Goal: Register for event/course

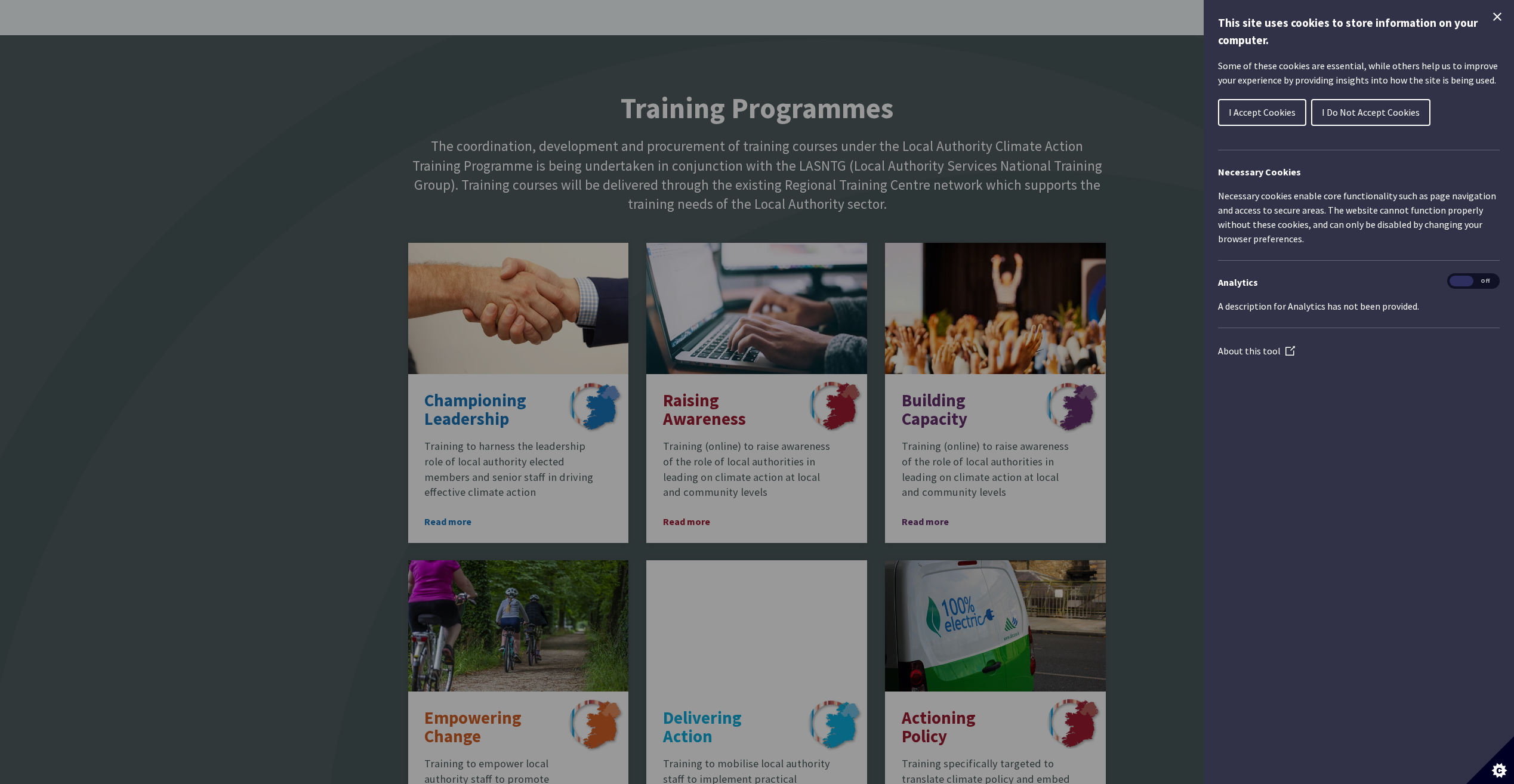
scroll to position [656, 0]
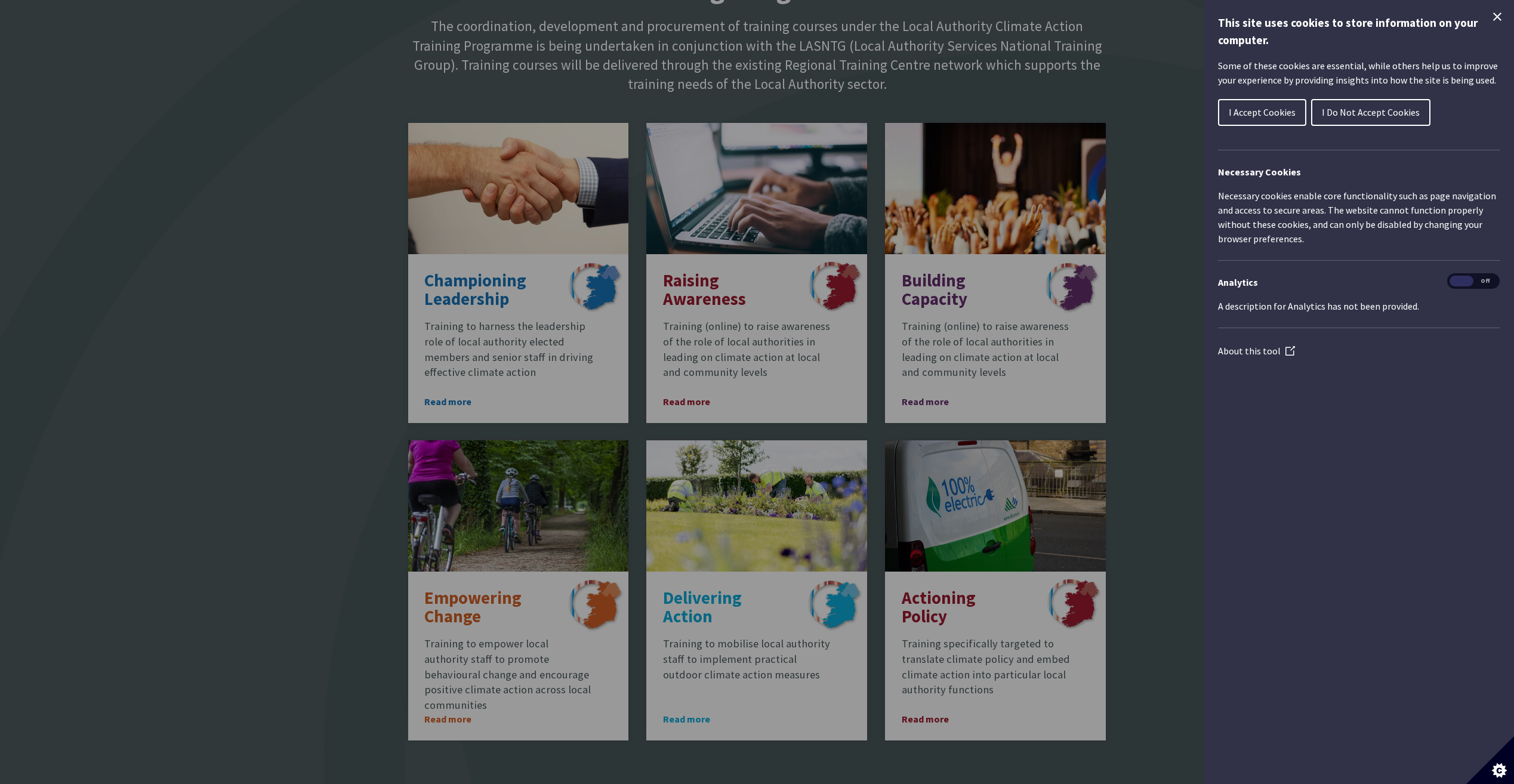
click at [692, 703] on div "Cookie preferences" at bounding box center [757, 392] width 1514 height 784
drag, startPoint x: 1274, startPoint y: 113, endPoint x: 1268, endPoint y: 119, distance: 8.5
click at [1273, 113] on span "I Accept Cookies" at bounding box center [1262, 112] width 67 height 12
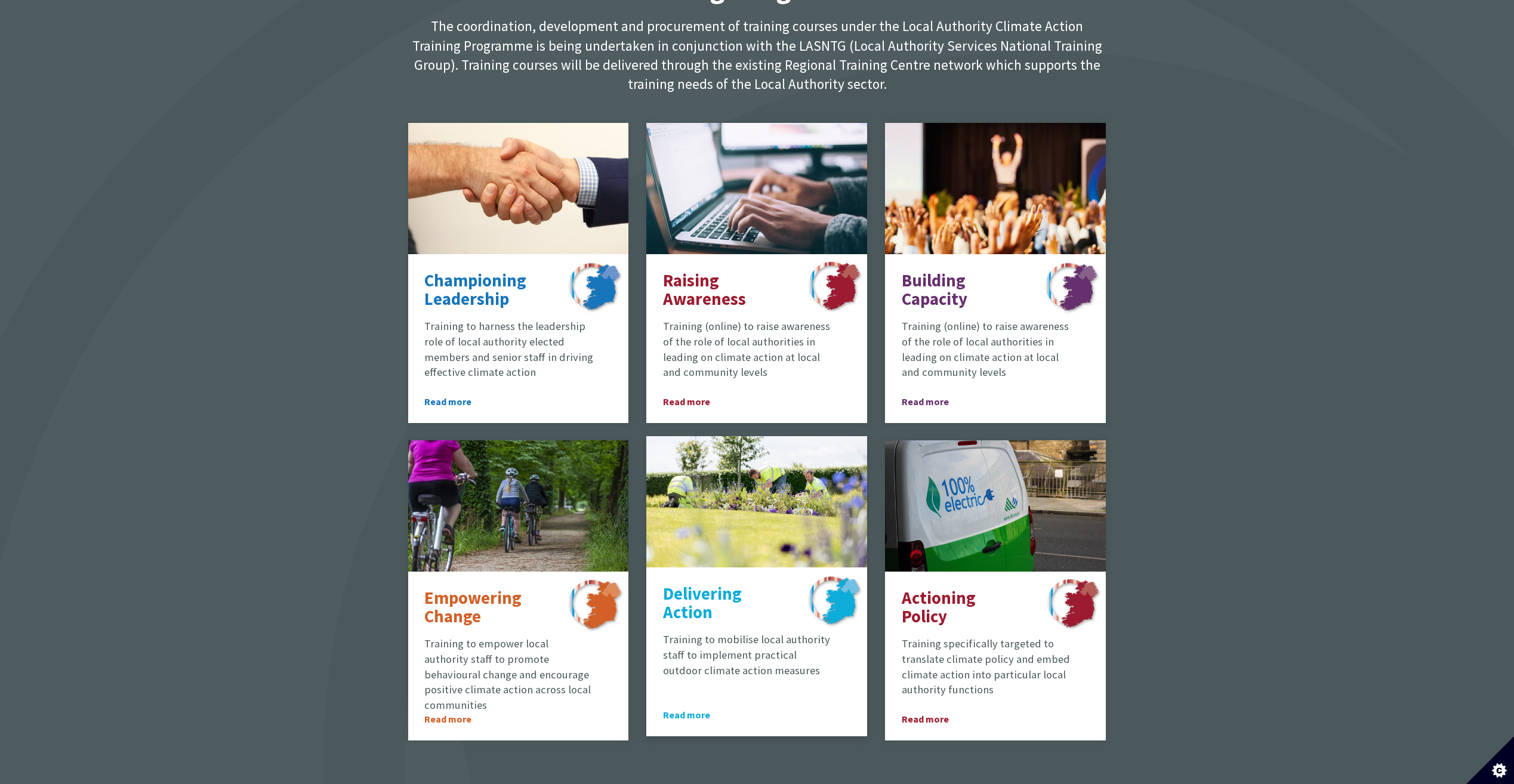
click at [741, 607] on p "Delivering Action" at bounding box center [724, 603] width 122 height 37
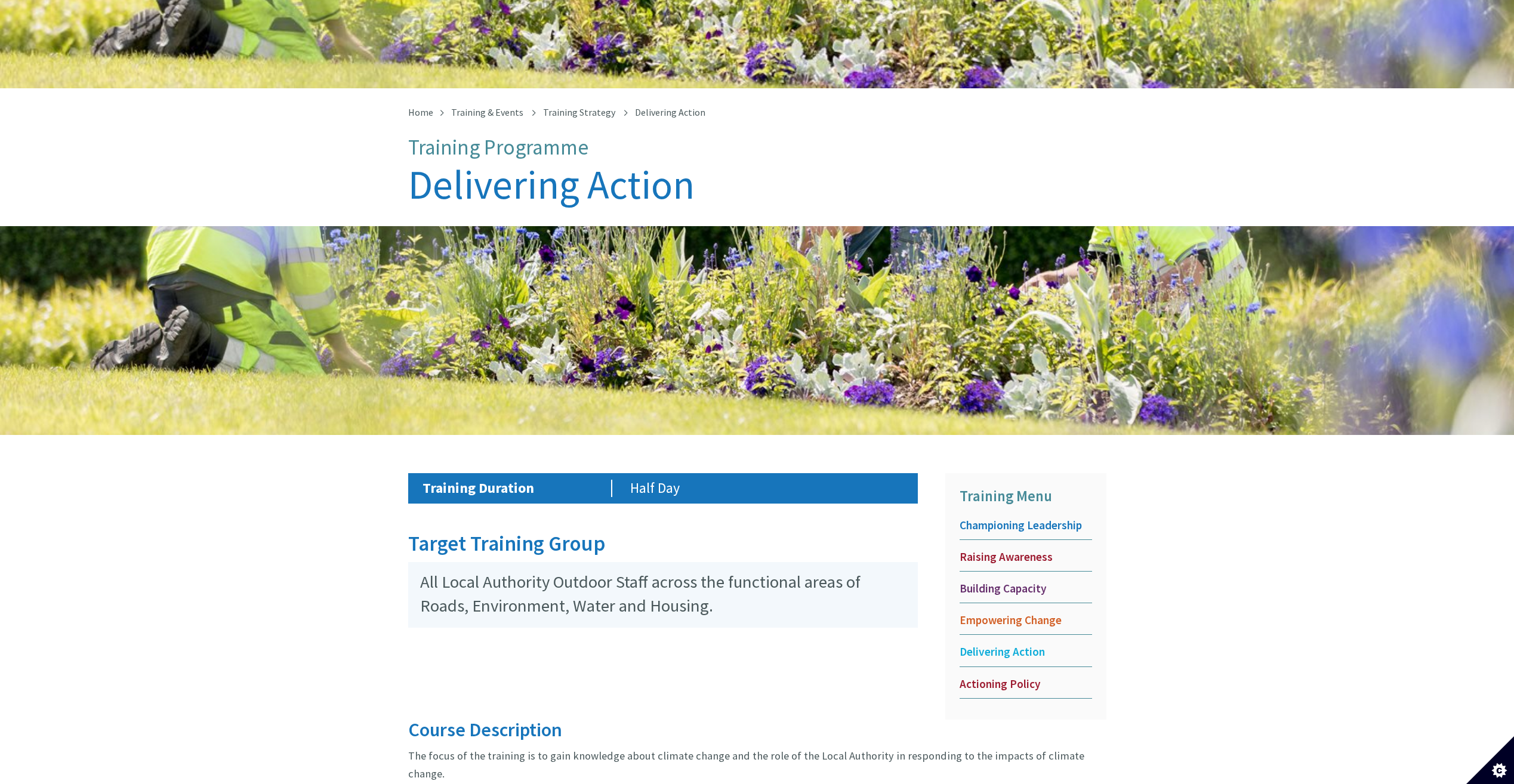
scroll to position [158, 0]
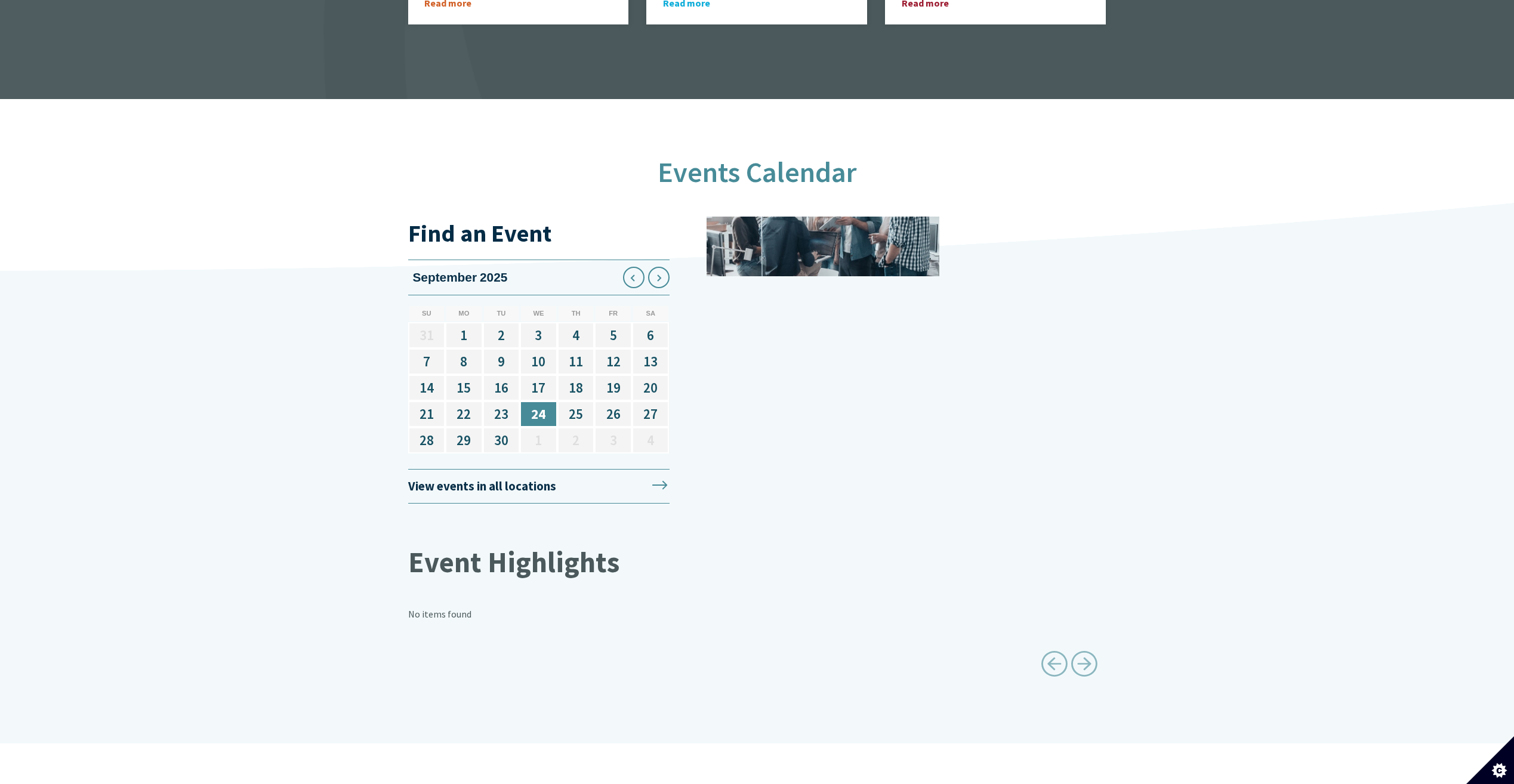
scroll to position [1253, 0]
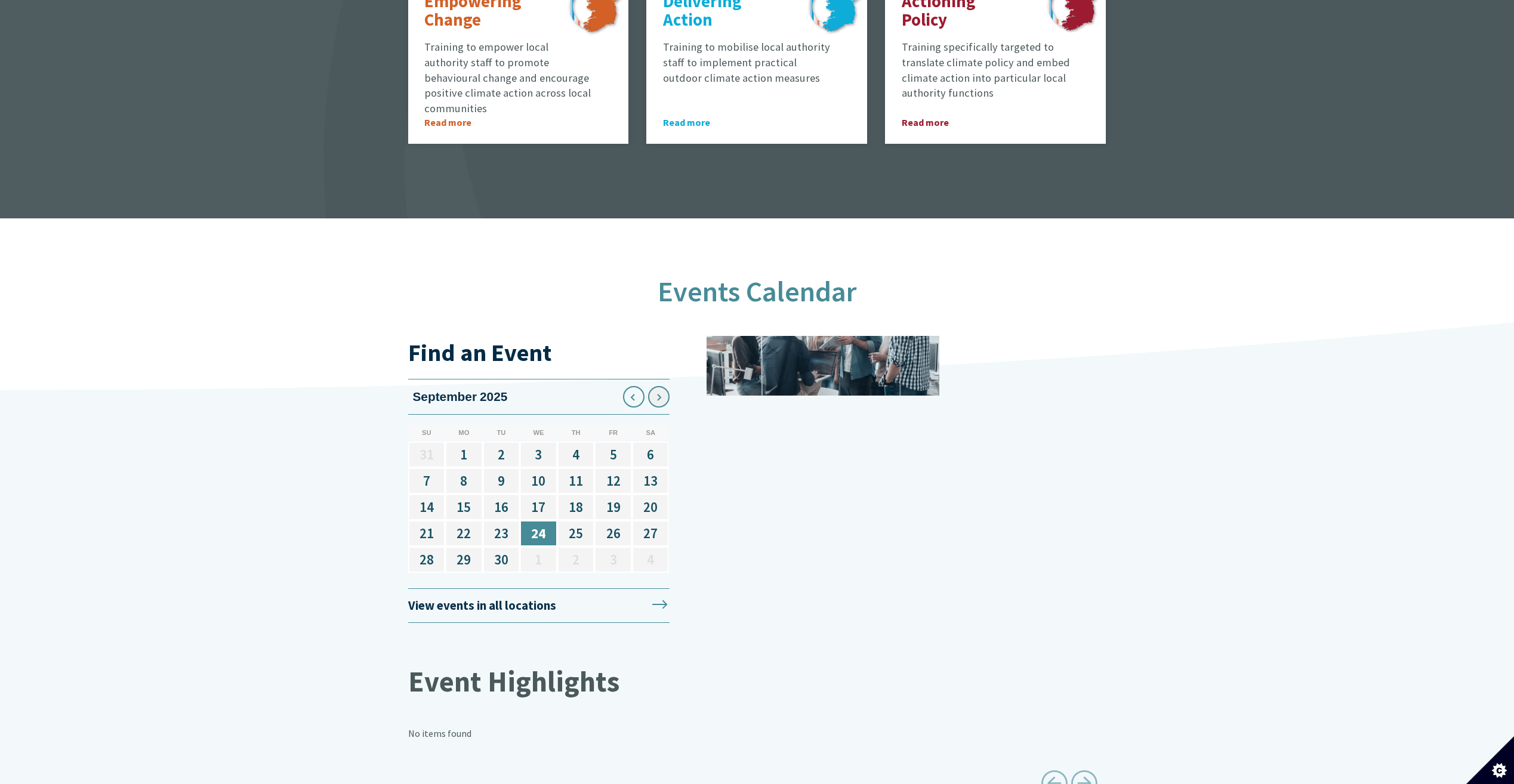
click at [657, 388] on icon at bounding box center [658, 396] width 19 height 19
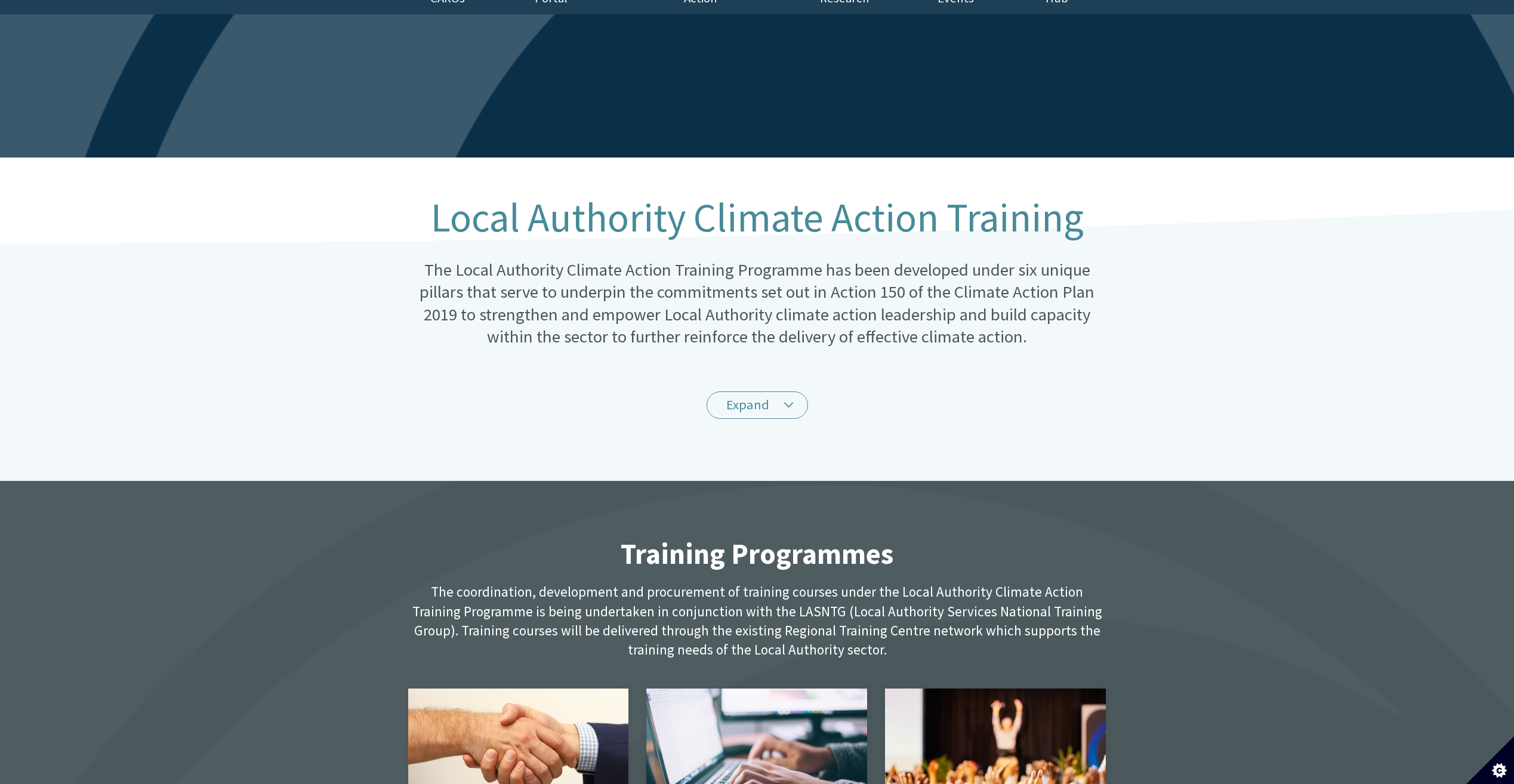
scroll to position [0, 0]
